Goal: Find specific page/section: Find specific page/section

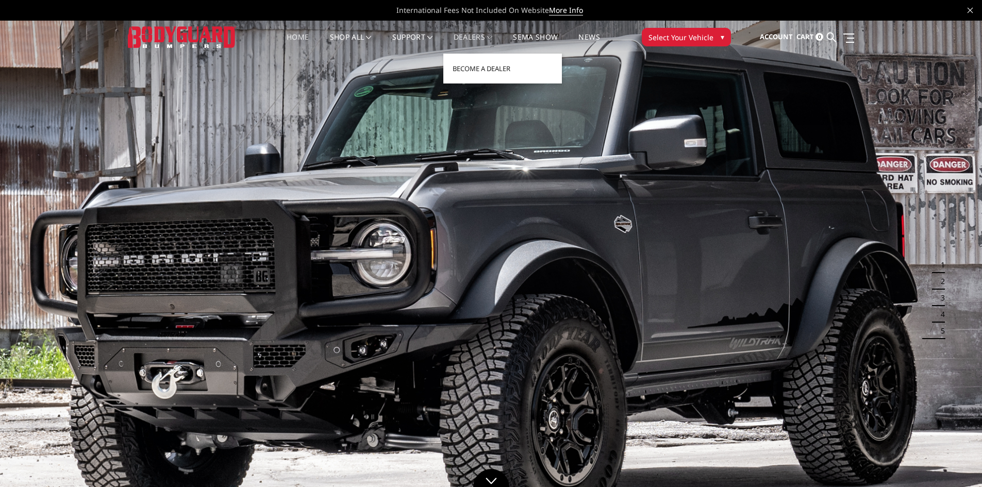
click at [470, 39] on link "Dealers" at bounding box center [472, 43] width 39 height 20
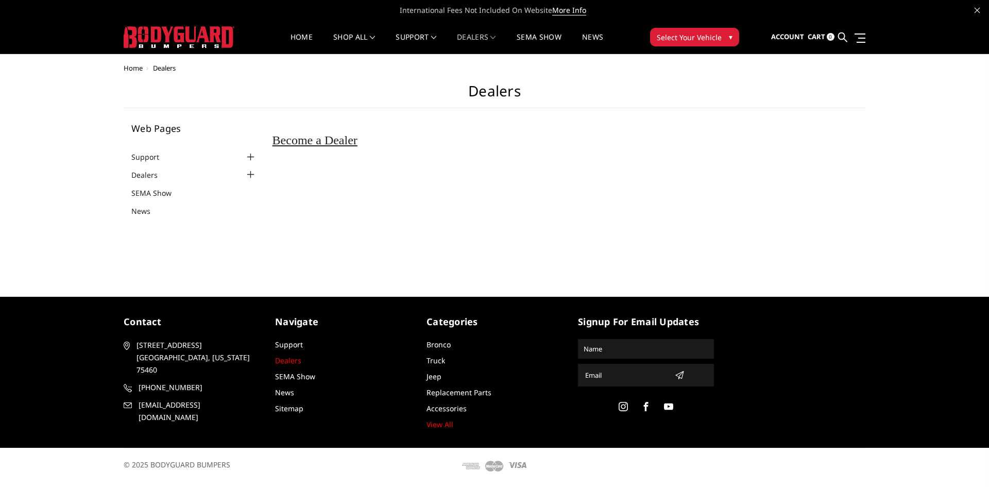
click at [287, 358] on link "Dealers" at bounding box center [288, 361] width 26 height 10
click at [248, 174] on div at bounding box center [251, 174] width 12 height 12
